Goal: Task Accomplishment & Management: Use online tool/utility

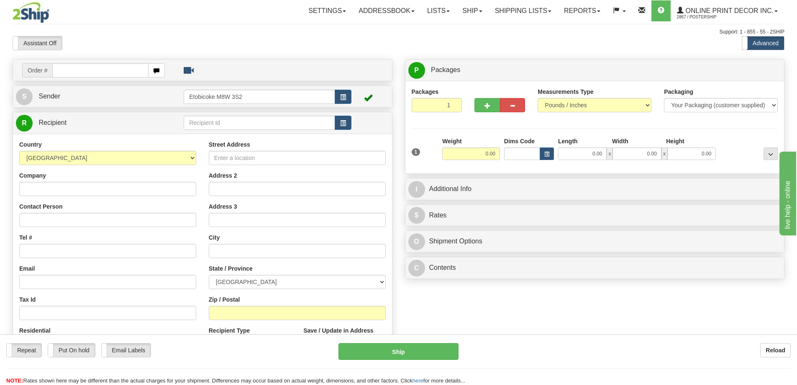
click at [104, 70] on input "text" at bounding box center [100, 70] width 96 height 14
type input "ca-419251"
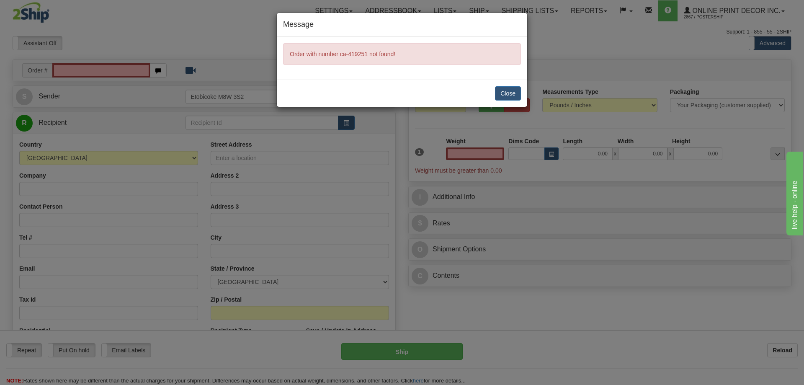
type input "0.00"
click at [504, 94] on button "Close" at bounding box center [508, 93] width 26 height 14
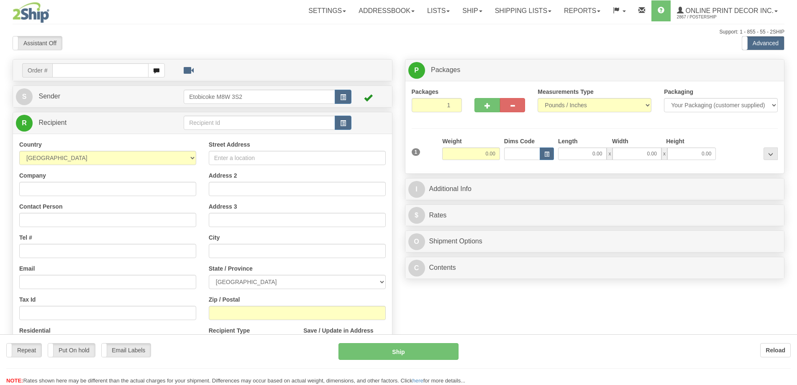
click at [98, 70] on div "Toggle navigation Settings Shipping Preferences Fields Preferences New" at bounding box center [398, 235] width 797 height 471
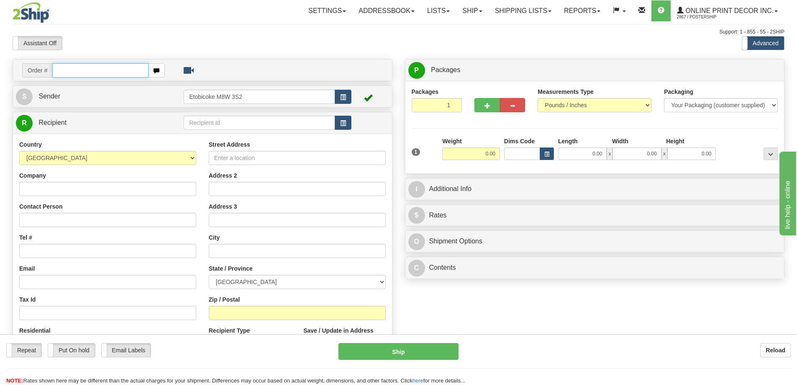
click at [127, 72] on input "text" at bounding box center [100, 70] width 96 height 14
type input "ca-419251"
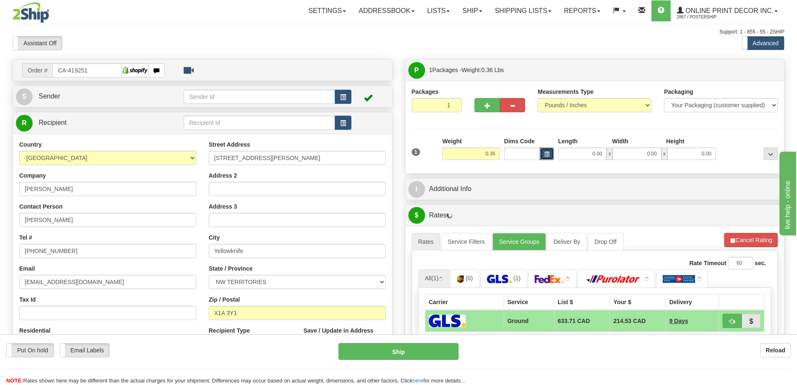
click at [544, 150] on button "button" at bounding box center [547, 153] width 14 height 13
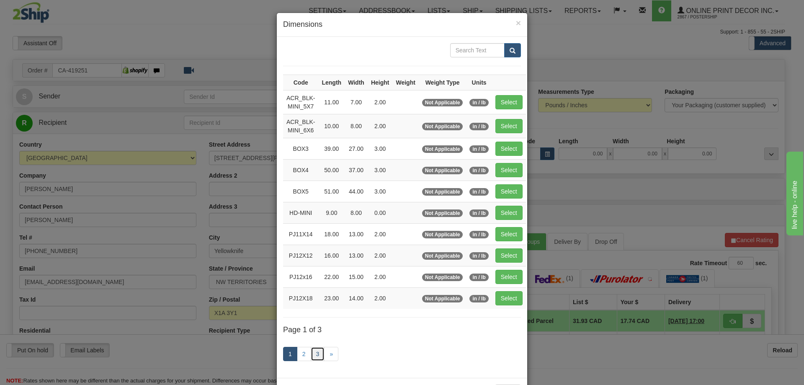
click at [316, 353] on link "3" at bounding box center [318, 354] width 14 height 14
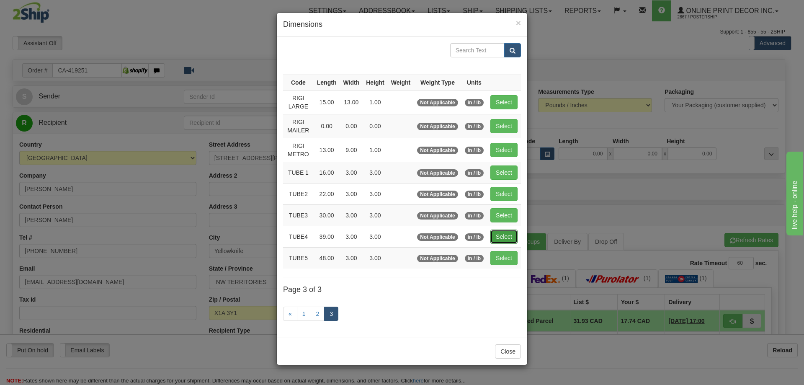
click at [509, 233] on button "Select" at bounding box center [503, 236] width 27 height 14
type input "TUBE4"
type input "39.00"
type input "3.00"
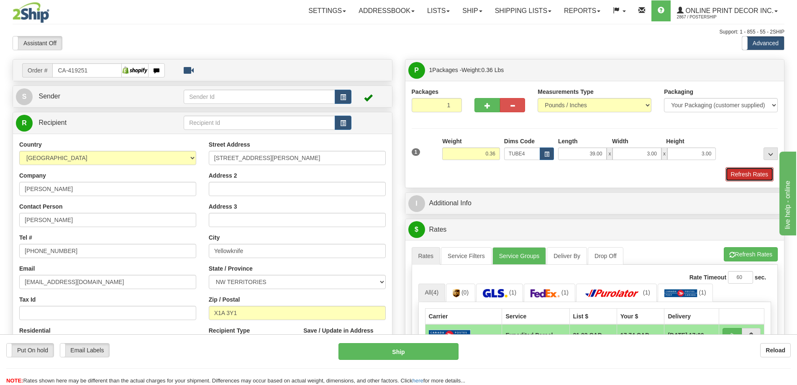
click at [752, 174] on button "Refresh Rates" at bounding box center [750, 174] width 48 height 14
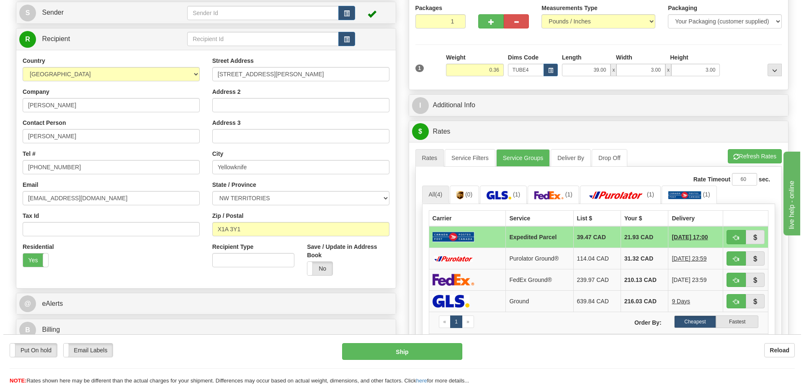
scroll to position [126, 0]
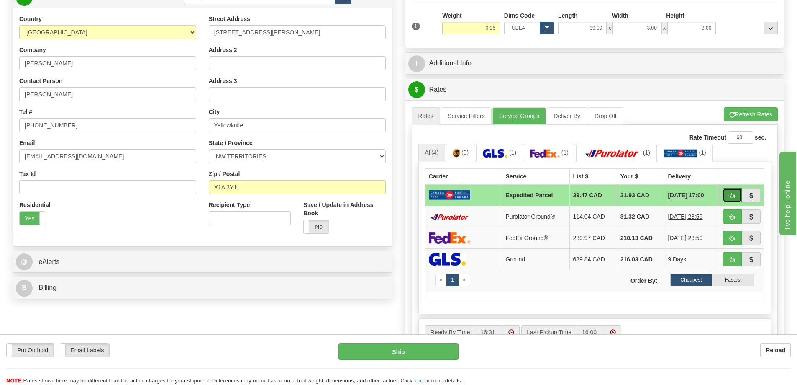
click at [734, 194] on span "button" at bounding box center [733, 195] width 6 height 5
type input "DOM.EP"
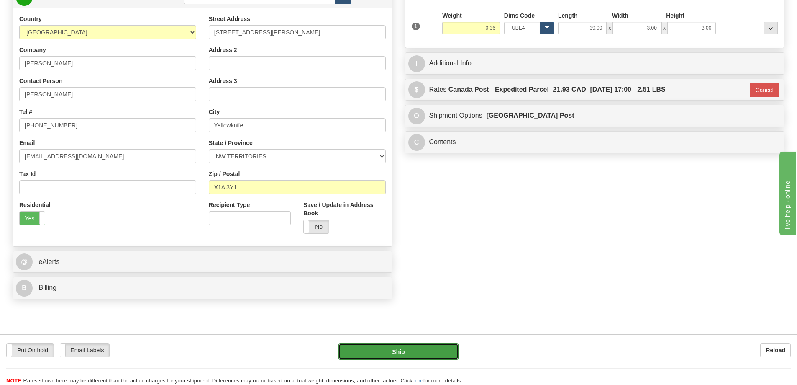
click at [408, 347] on button "Ship" at bounding box center [399, 351] width 120 height 17
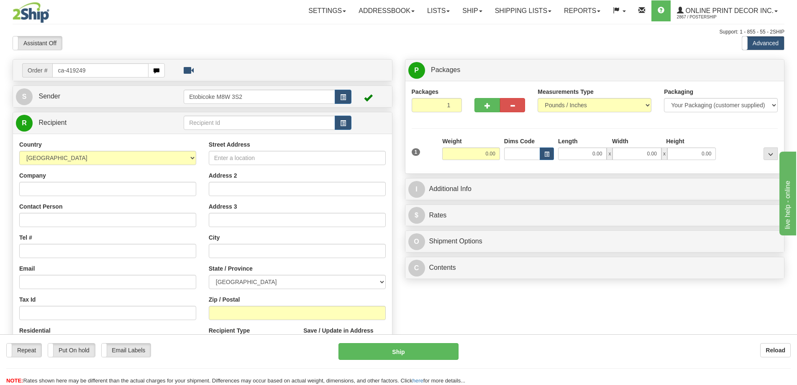
type input "ca-419249"
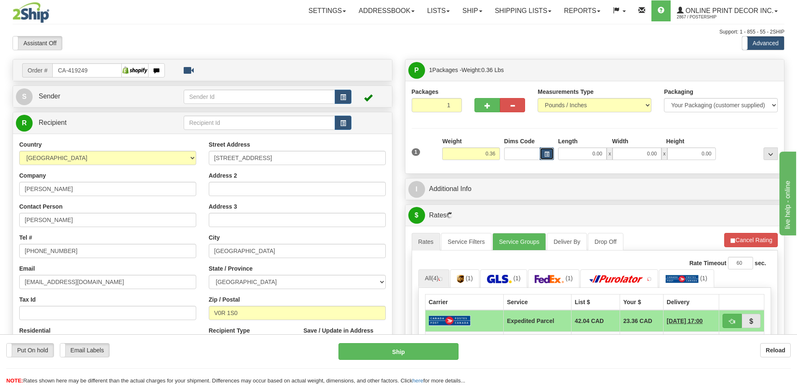
click at [547, 153] on span "button" at bounding box center [547, 154] width 5 height 5
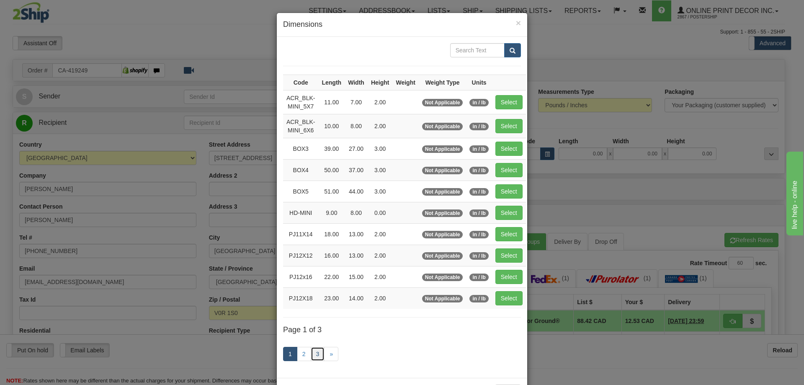
click at [313, 352] on link "3" at bounding box center [318, 354] width 14 height 14
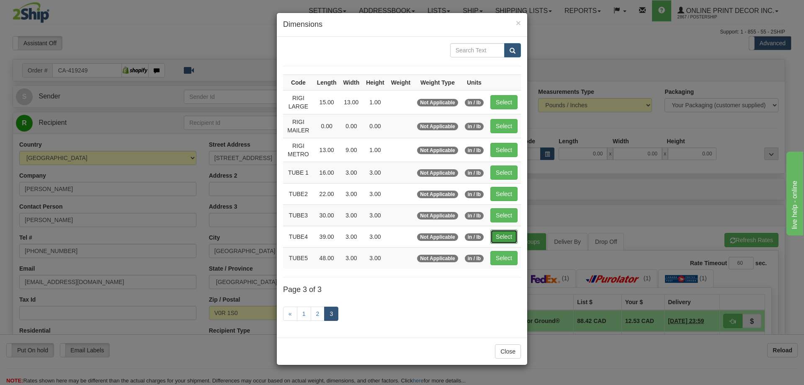
click at [510, 232] on button "Select" at bounding box center [503, 236] width 27 height 14
type input "TUBE4"
type input "39.00"
type input "3.00"
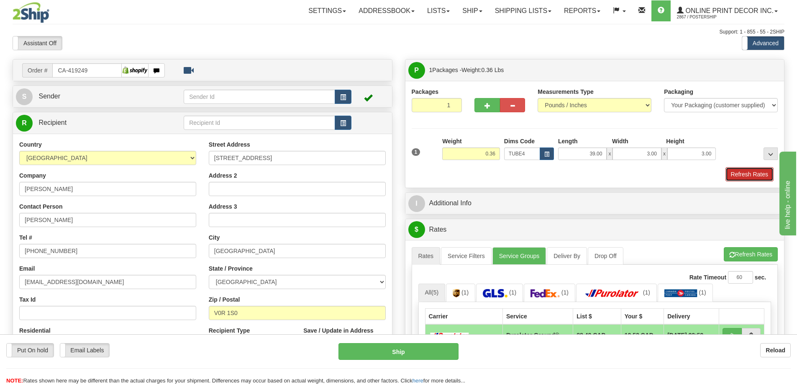
click at [757, 169] on button "Refresh Rates" at bounding box center [750, 174] width 48 height 14
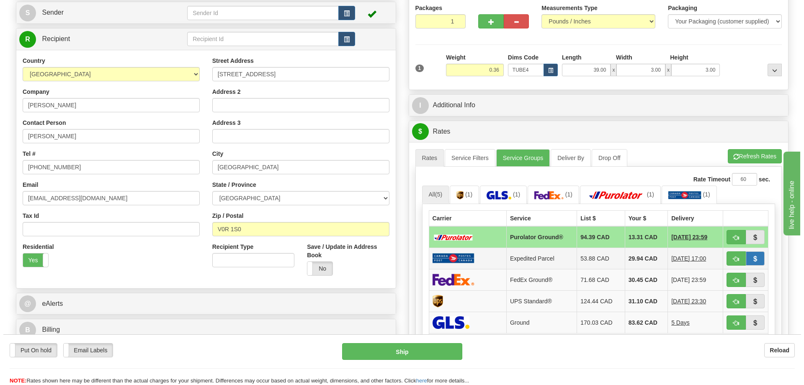
scroll to position [126, 0]
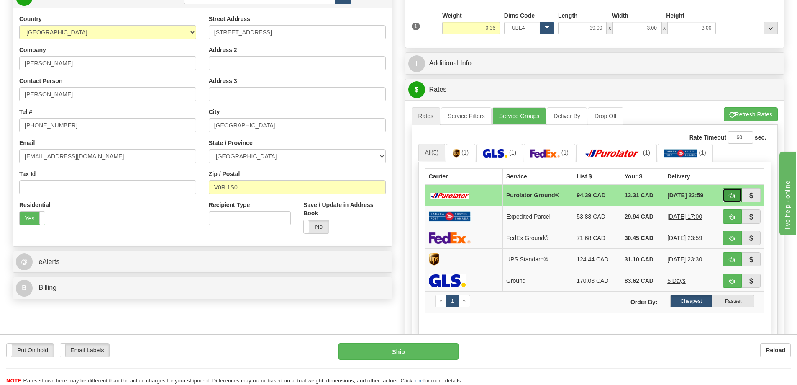
click at [735, 195] on span "button" at bounding box center [733, 195] width 6 height 5
type input "260"
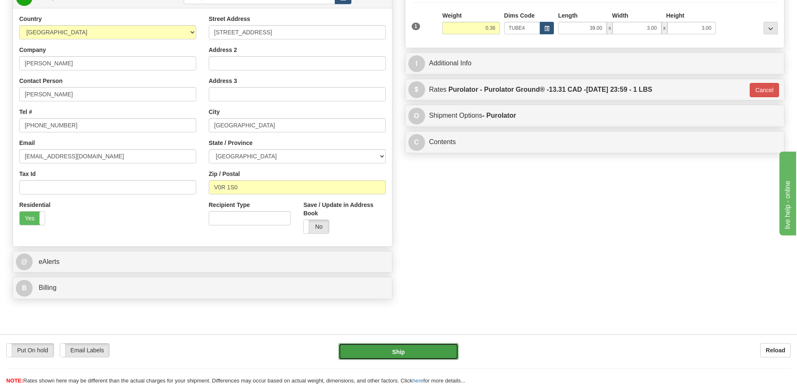
click at [432, 349] on button "Ship" at bounding box center [399, 351] width 120 height 17
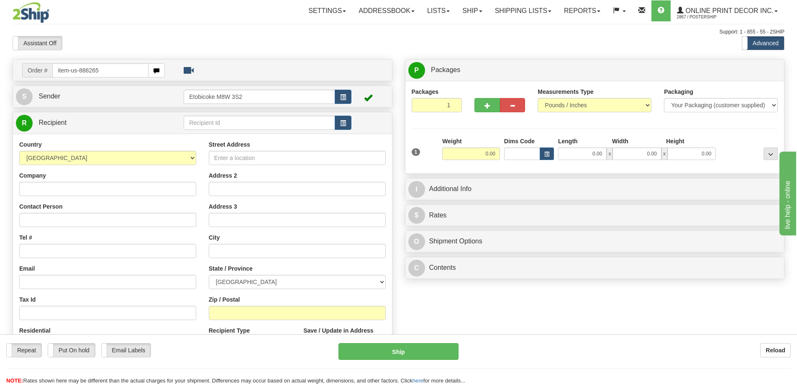
type input "item-us-888265"
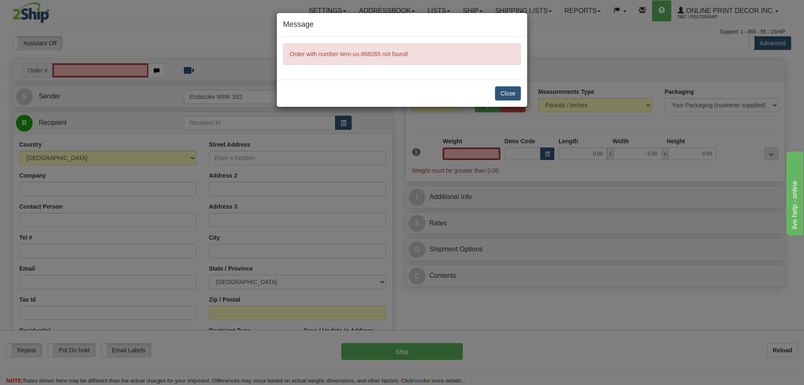
type input "0.00"
click at [508, 90] on button "Close" at bounding box center [508, 93] width 26 height 14
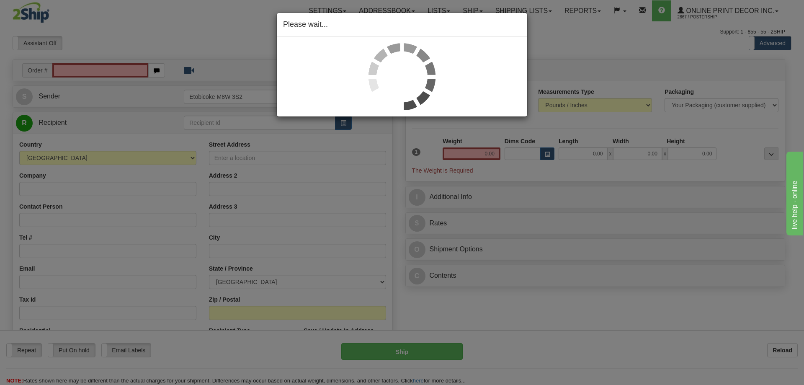
click at [80, 68] on div "Please wait..." at bounding box center [402, 192] width 804 height 385
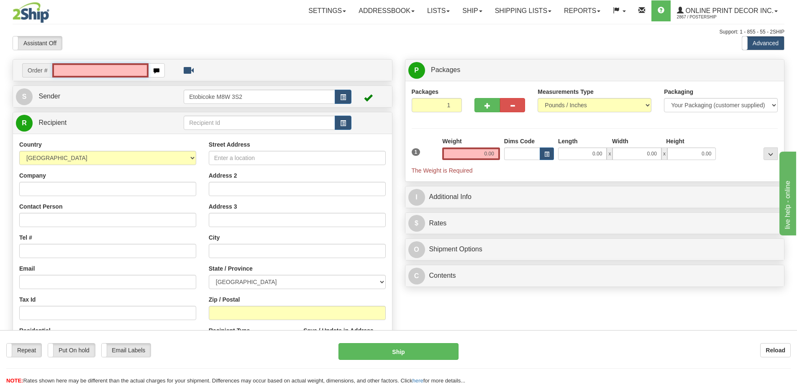
click at [75, 69] on input "text" at bounding box center [100, 70] width 96 height 14
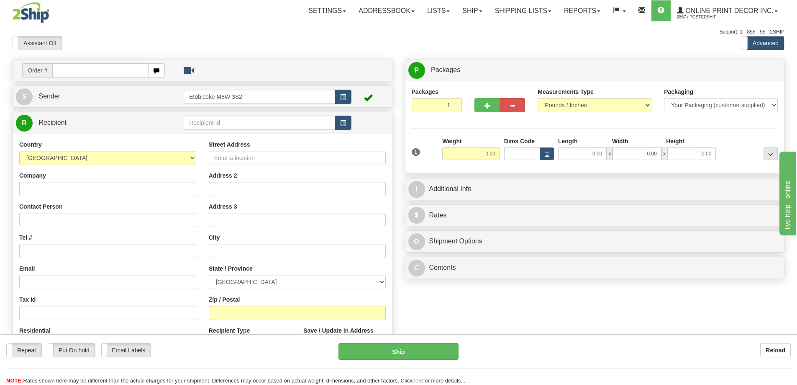
click at [76, 71] on input "text" at bounding box center [100, 70] width 96 height 14
type input "us-55691"
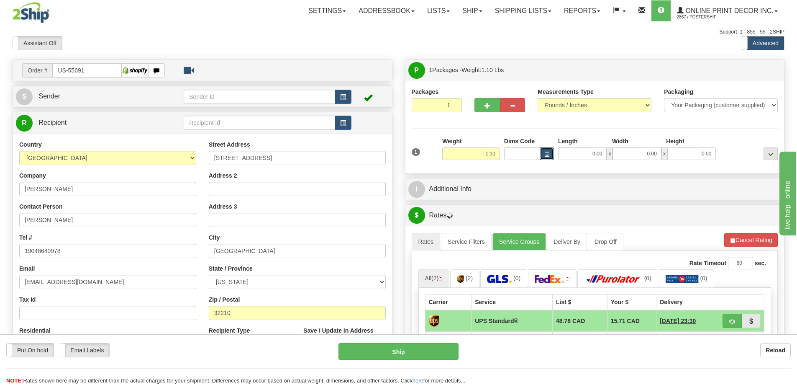
click at [548, 150] on button "button" at bounding box center [547, 153] width 14 height 13
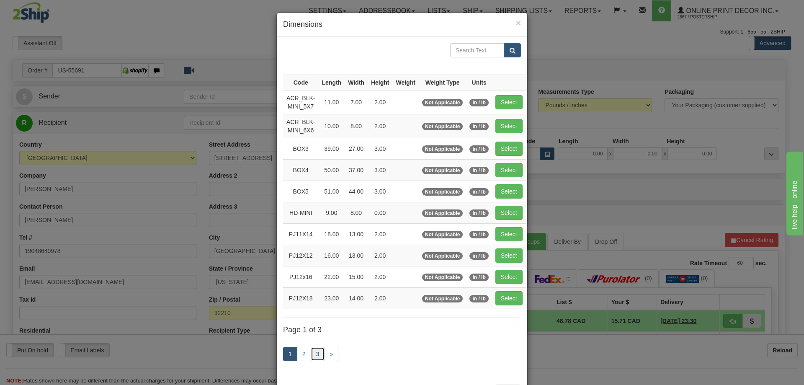
click at [313, 350] on link "3" at bounding box center [318, 354] width 14 height 14
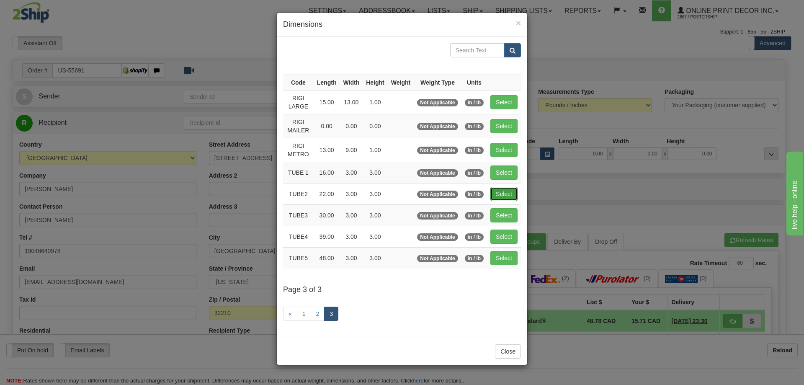
drag, startPoint x: 498, startPoint y: 189, endPoint x: 525, endPoint y: 195, distance: 27.5
click at [498, 190] on button "Select" at bounding box center [503, 194] width 27 height 14
type input "TUBE2"
type input "22.00"
type input "3.00"
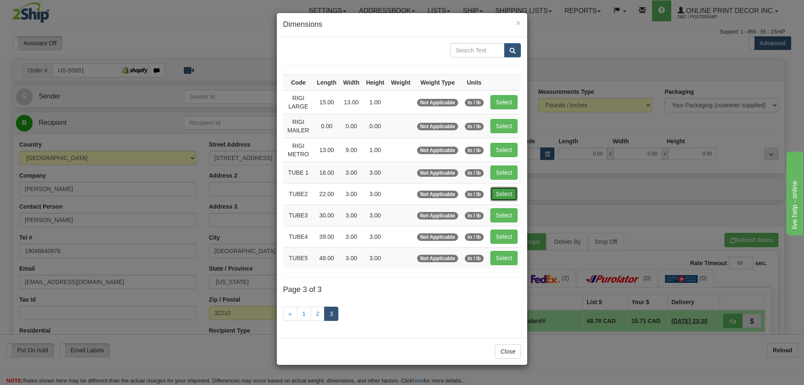
type input "3.00"
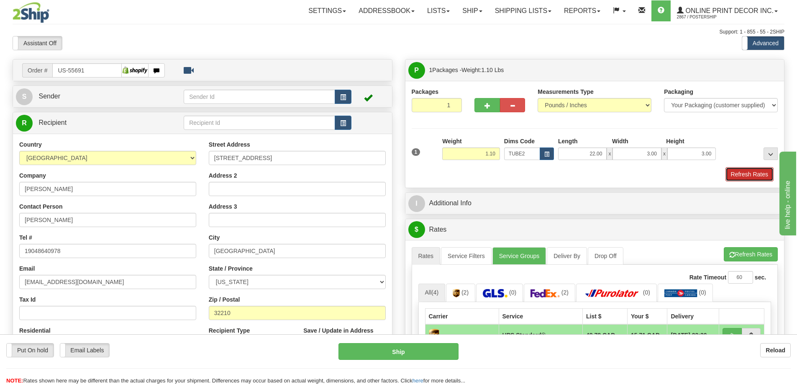
click at [745, 178] on button "Refresh Rates" at bounding box center [750, 174] width 48 height 14
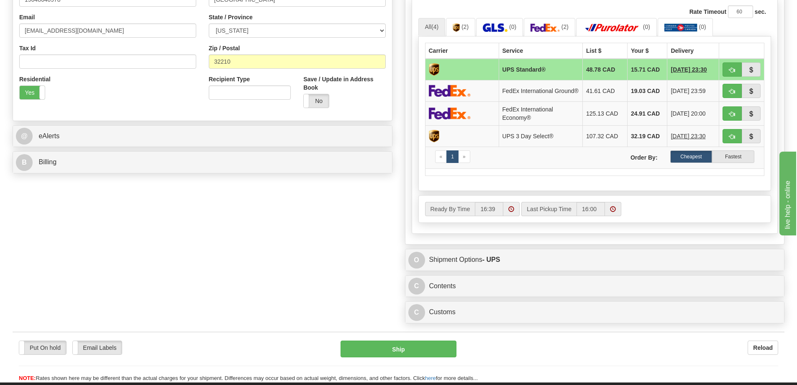
scroll to position [293, 0]
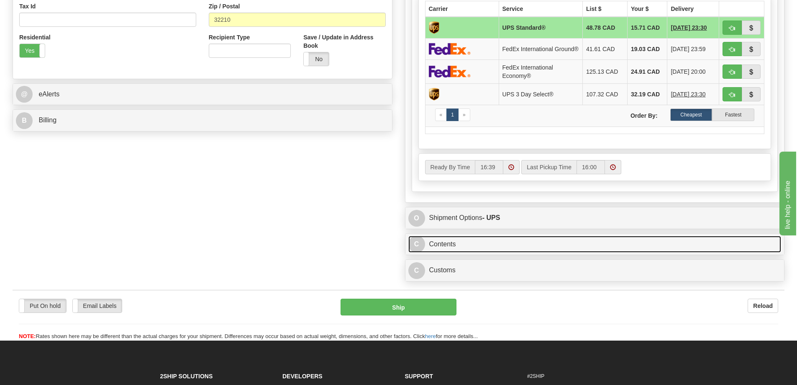
click at [631, 244] on link "C Contents" at bounding box center [595, 244] width 373 height 17
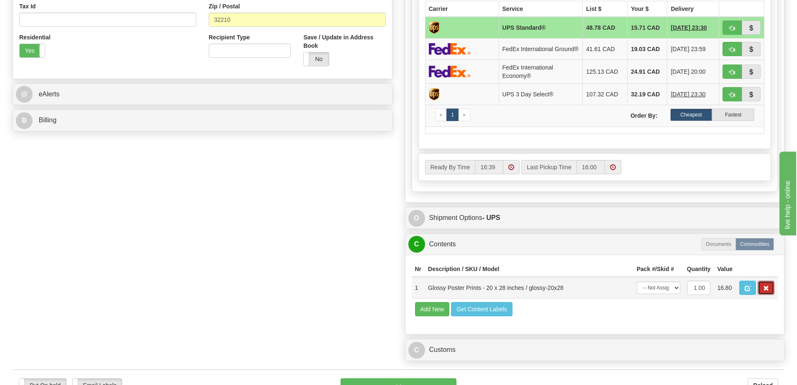
click at [768, 291] on span "button" at bounding box center [766, 287] width 6 height 5
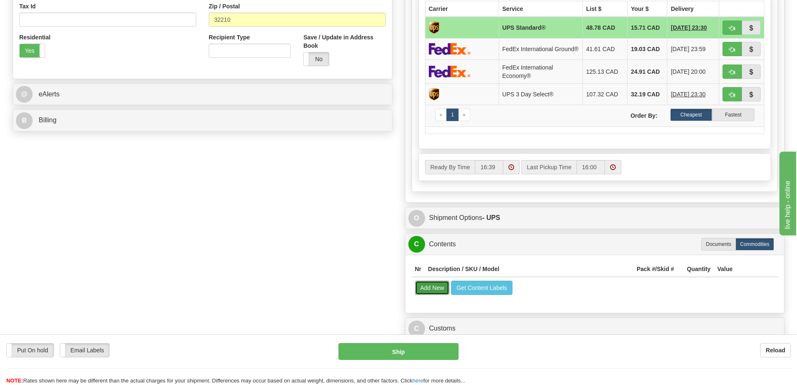
click at [440, 291] on button "Add New" at bounding box center [432, 287] width 35 height 14
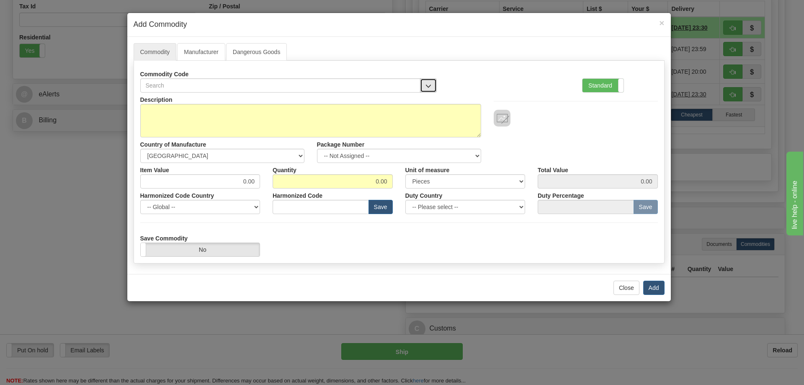
click at [426, 82] on button "button" at bounding box center [428, 85] width 17 height 14
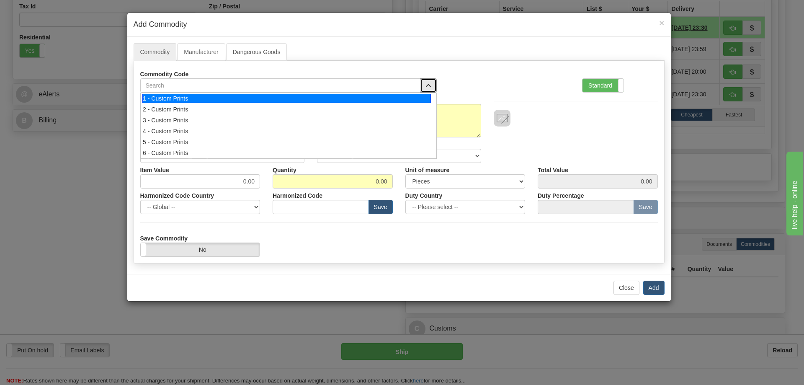
click at [418, 95] on div "1 - Custom Prints" at bounding box center [286, 98] width 288 height 9
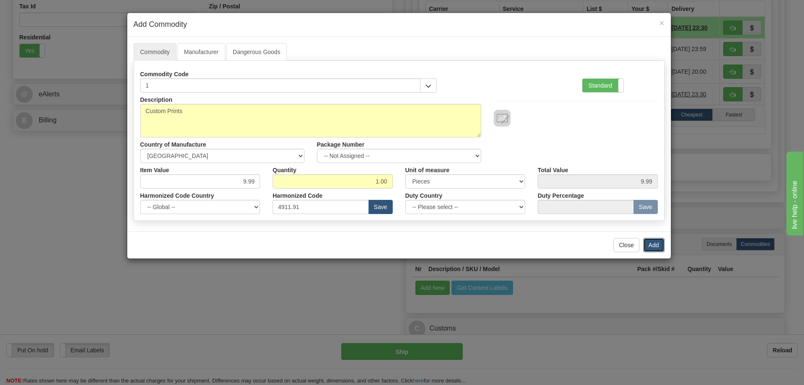
click at [657, 243] on button "Add" at bounding box center [653, 245] width 21 height 14
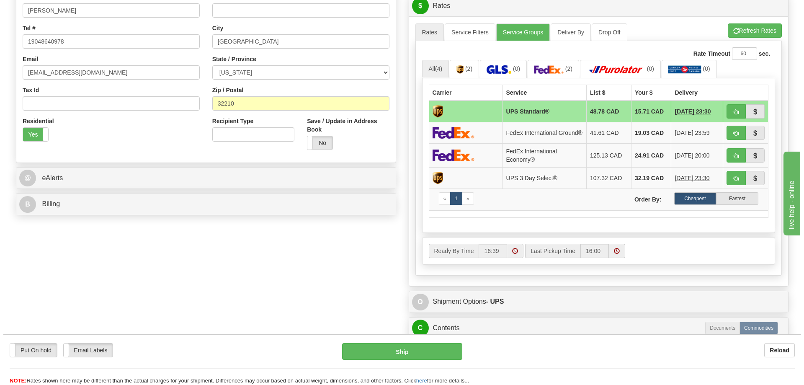
scroll to position [167, 0]
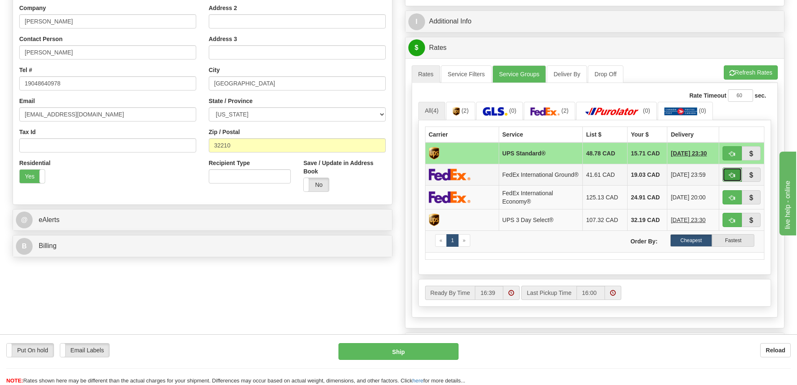
click at [734, 172] on button "button" at bounding box center [732, 174] width 19 height 14
type input "92"
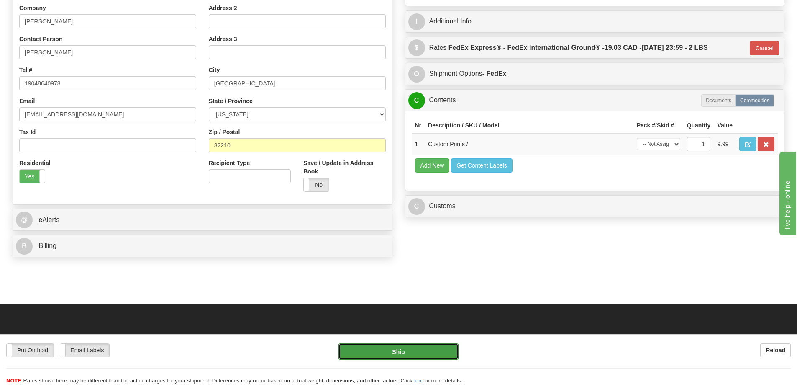
click at [394, 351] on button "Ship" at bounding box center [399, 351] width 120 height 17
